Goal: Contribute content: Contribute content

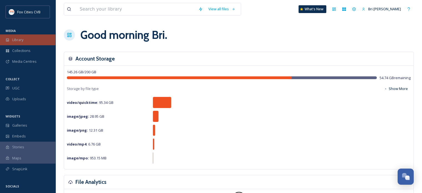
click at [34, 42] on div "Library" at bounding box center [28, 39] width 56 height 11
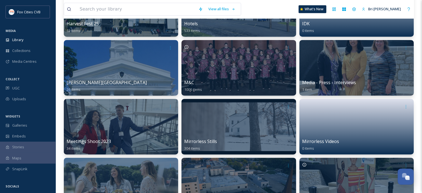
scroll to position [254, 0]
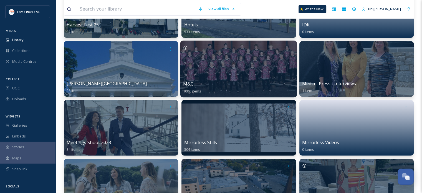
click at [224, 91] on div "M&C 1006 items" at bounding box center [238, 87] width 111 height 14
click at [224, 70] on div at bounding box center [238, 69] width 117 height 57
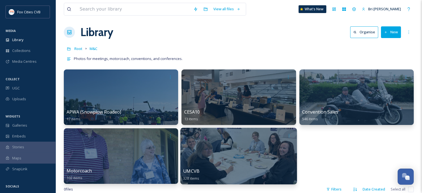
scroll to position [2, 0]
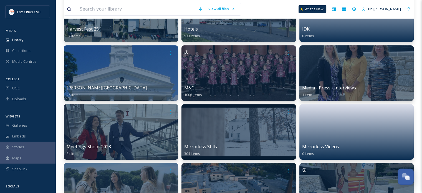
scroll to position [240, 0]
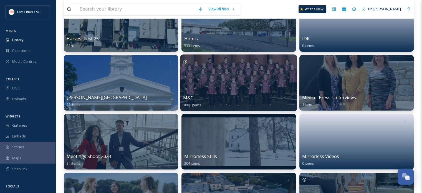
click at [217, 94] on div "M&C 1006 items" at bounding box center [238, 101] width 111 height 14
click at [218, 75] on div at bounding box center [238, 82] width 117 height 57
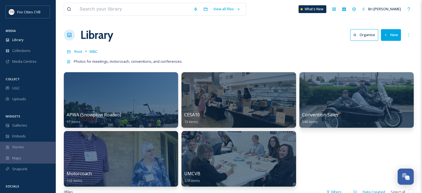
click at [387, 35] on button "New" at bounding box center [391, 34] width 20 height 11
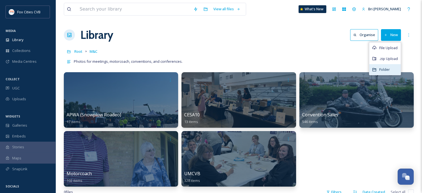
click at [386, 73] on div "Folder" at bounding box center [384, 69] width 31 height 11
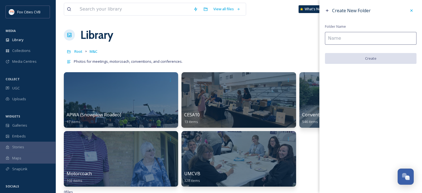
click at [371, 42] on input at bounding box center [371, 38] width 92 height 13
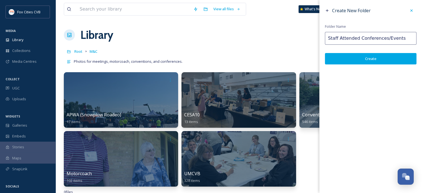
type input "Staff Attended Conferences/Events"
click at [379, 60] on button "Create" at bounding box center [371, 58] width 92 height 11
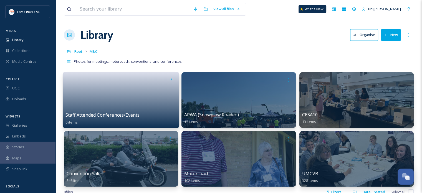
click at [122, 111] on link at bounding box center [120, 98] width 111 height 27
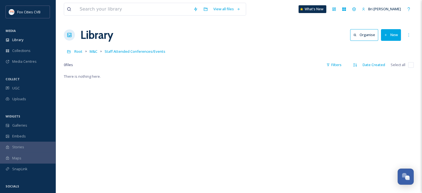
click at [389, 31] on button "New" at bounding box center [391, 34] width 20 height 11
click at [387, 71] on span "Folder" at bounding box center [384, 69] width 11 height 5
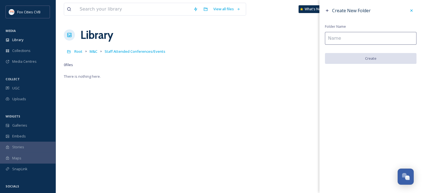
click at [376, 34] on input at bounding box center [371, 38] width 92 height 13
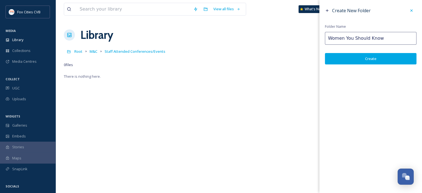
type input "Women You Should Know"
click at [380, 56] on button "Create" at bounding box center [371, 58] width 92 height 11
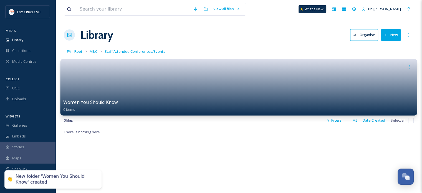
click at [208, 87] on link at bounding box center [238, 85] width 351 height 27
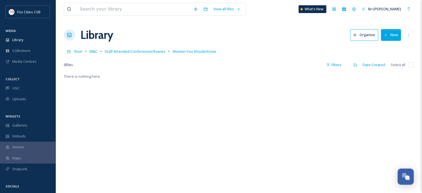
click at [385, 34] on icon at bounding box center [386, 35] width 4 height 4
click at [389, 73] on div "Folder" at bounding box center [384, 69] width 31 height 11
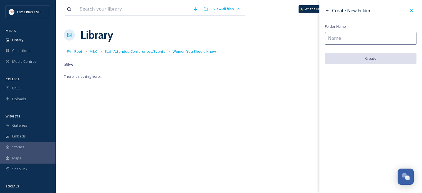
click at [367, 37] on input at bounding box center [371, 38] width 92 height 13
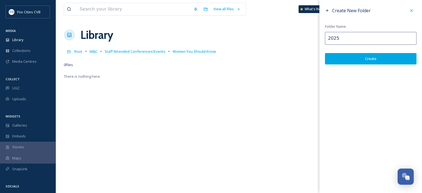
type input "2025"
click at [378, 59] on button "Create" at bounding box center [371, 58] width 92 height 11
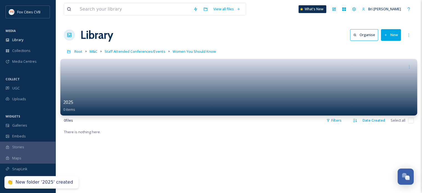
click at [210, 77] on link at bounding box center [238, 85] width 351 height 27
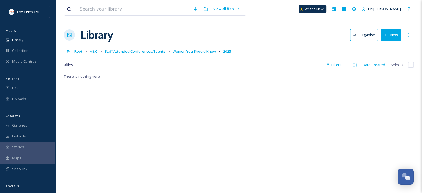
click at [393, 34] on button "New" at bounding box center [391, 34] width 20 height 11
click at [390, 44] on div "File Upload" at bounding box center [384, 47] width 31 height 11
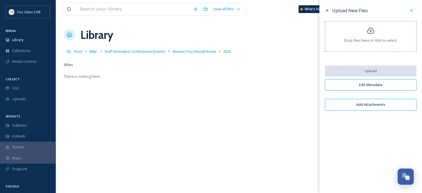
click at [372, 34] on icon at bounding box center [371, 31] width 8 height 8
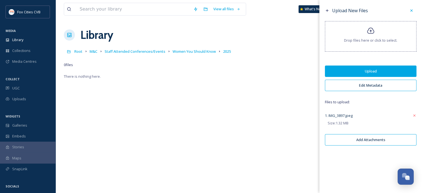
click at [362, 89] on button "Edit Metadata" at bounding box center [371, 85] width 92 height 11
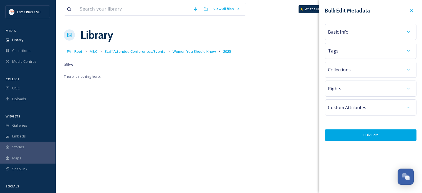
click at [353, 31] on div "Basic Info" at bounding box center [370, 32] width 85 height 10
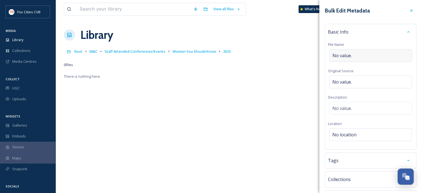
click at [349, 56] on span "No value." at bounding box center [341, 55] width 19 height 7
type input "Women You Should Know 2025"
click at [375, 130] on div "No location" at bounding box center [370, 134] width 83 height 13
click at [352, 133] on input at bounding box center [371, 134] width 82 height 12
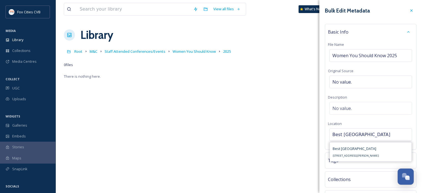
scroll to position [0, 8]
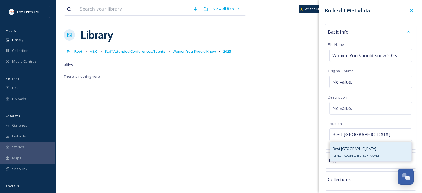
type input "Best [GEOGRAPHIC_DATA]"
click at [352, 157] on span "[STREET_ADDRESS][PERSON_NAME]" at bounding box center [356, 156] width 46 height 4
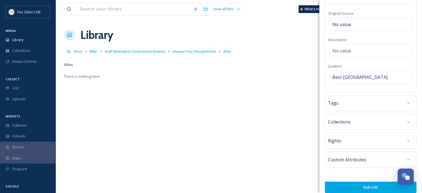
scroll to position [69, 0]
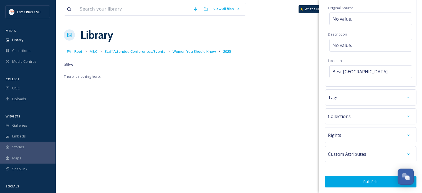
click at [354, 183] on button "Bulk Edit" at bounding box center [371, 181] width 92 height 11
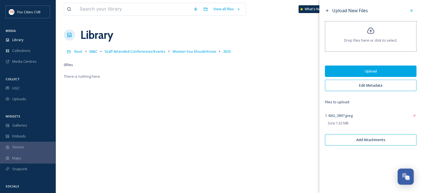
click at [361, 72] on button "Upload" at bounding box center [371, 70] width 92 height 11
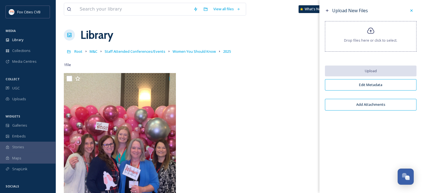
click at [350, 36] on div "Drop files here or click to select." at bounding box center [371, 36] width 92 height 31
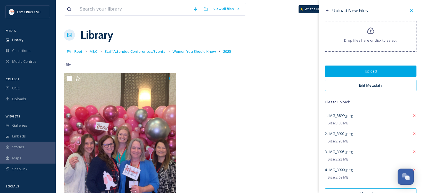
click at [382, 80] on button "Edit Metadata" at bounding box center [371, 85] width 92 height 11
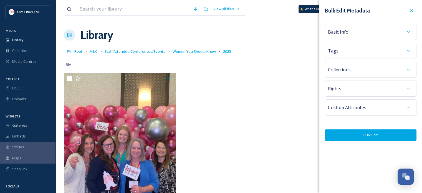
click at [359, 27] on div "Basic Info" at bounding box center [370, 32] width 85 height 10
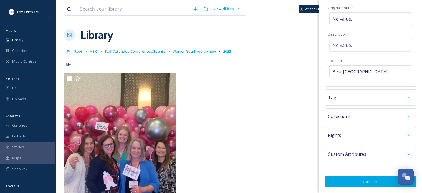
click at [361, 183] on button "Bulk Edit" at bounding box center [371, 181] width 92 height 11
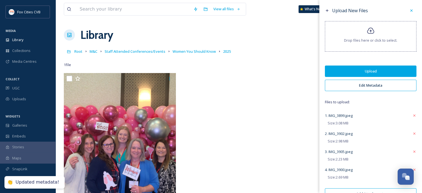
click at [360, 72] on button "Upload" at bounding box center [371, 70] width 92 height 11
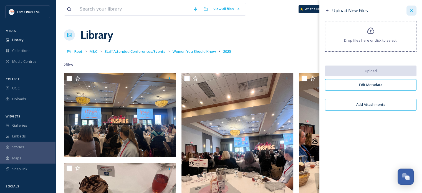
click at [414, 11] on icon at bounding box center [411, 10] width 4 height 4
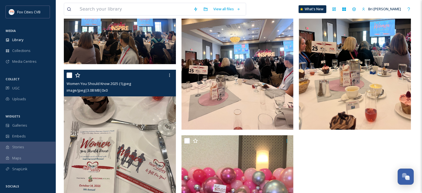
scroll to position [0, 0]
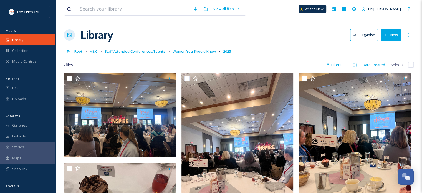
click at [29, 36] on div "Library" at bounding box center [28, 39] width 56 height 11
